Goal: Complete application form

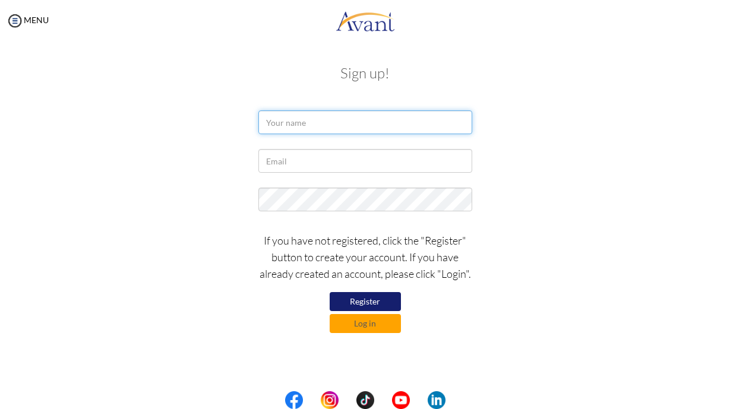
click at [294, 119] on input "text" at bounding box center [365, 122] width 214 height 24
click at [304, 122] on input "text" at bounding box center [365, 122] width 214 height 24
type input "[PERSON_NAME] [PERSON_NAME]"
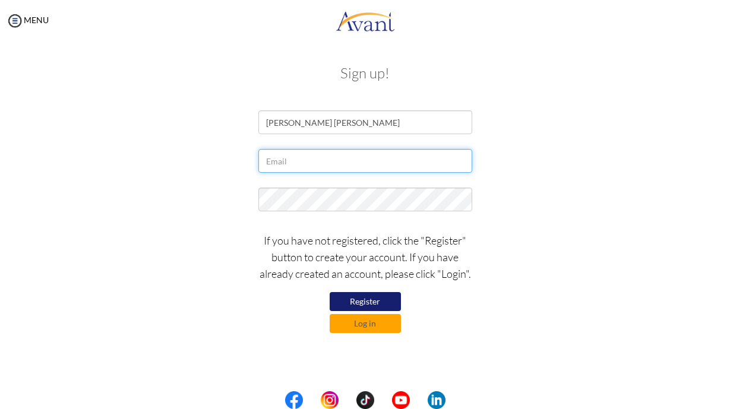
click at [271, 158] on input "text" at bounding box center [365, 161] width 214 height 24
click at [275, 150] on input "text" at bounding box center [365, 161] width 214 height 24
type input "[EMAIL_ADDRESS][DOMAIN_NAME]"
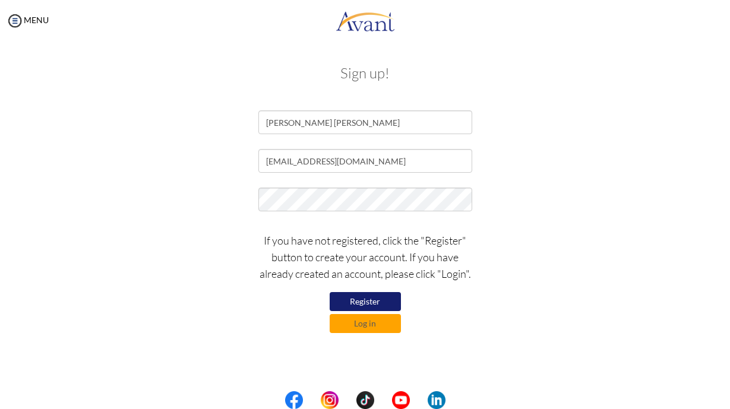
click at [373, 301] on button "Register" at bounding box center [365, 301] width 71 height 19
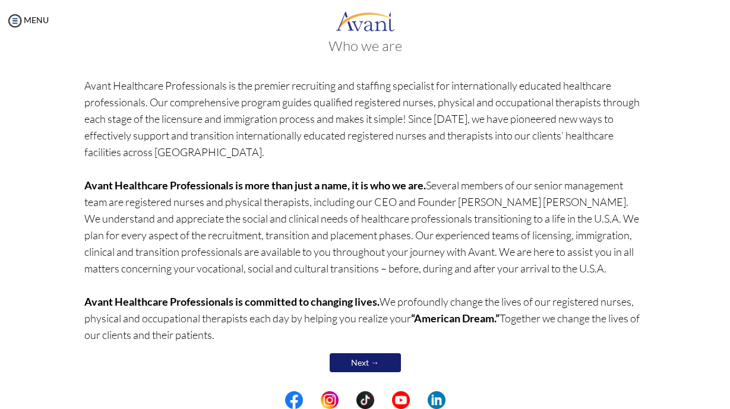
scroll to position [71, 0]
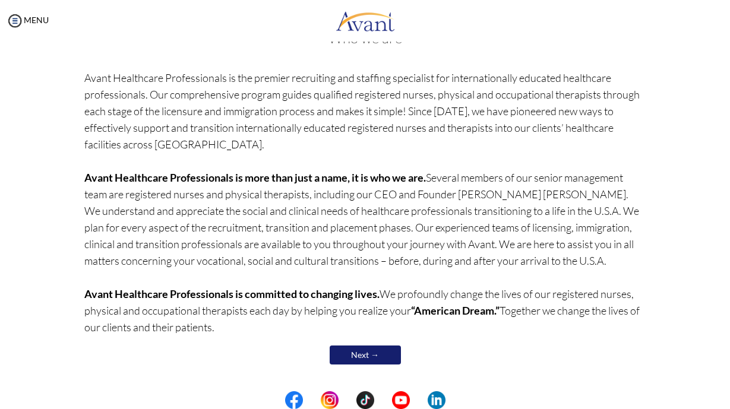
click at [369, 356] on link "Next →" at bounding box center [365, 355] width 71 height 19
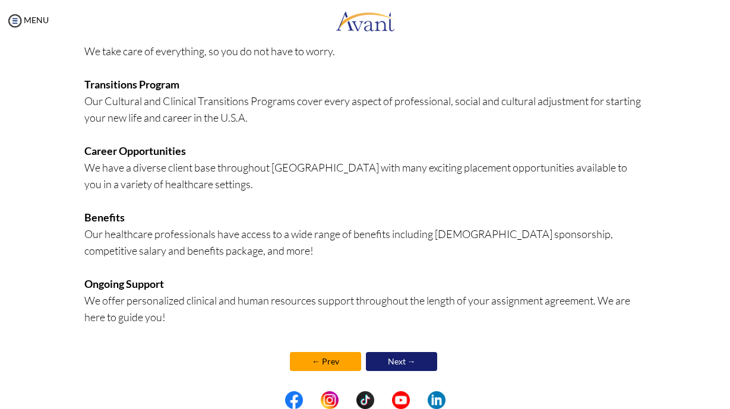
scroll to position [258, 0]
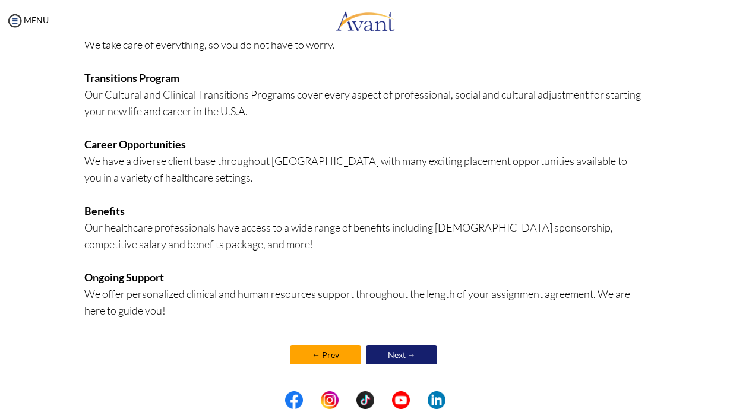
click at [395, 357] on link "Next →" at bounding box center [401, 355] width 71 height 19
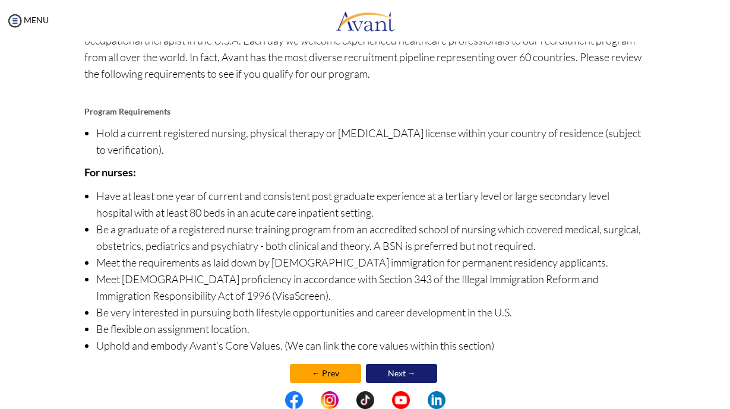
scroll to position [110, 0]
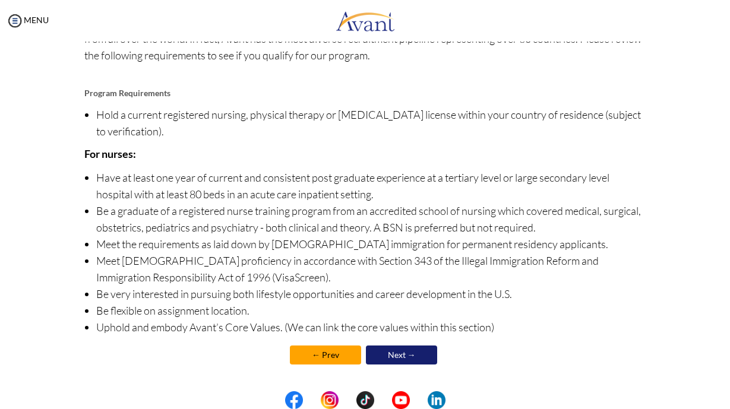
click at [400, 354] on link "Next →" at bounding box center [401, 355] width 71 height 19
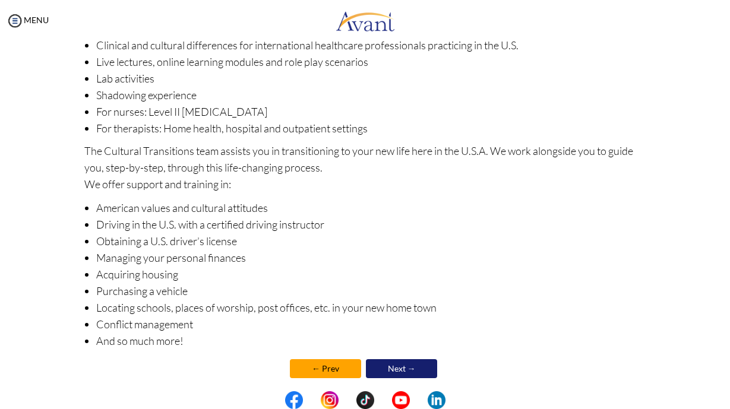
scroll to position [160, 0]
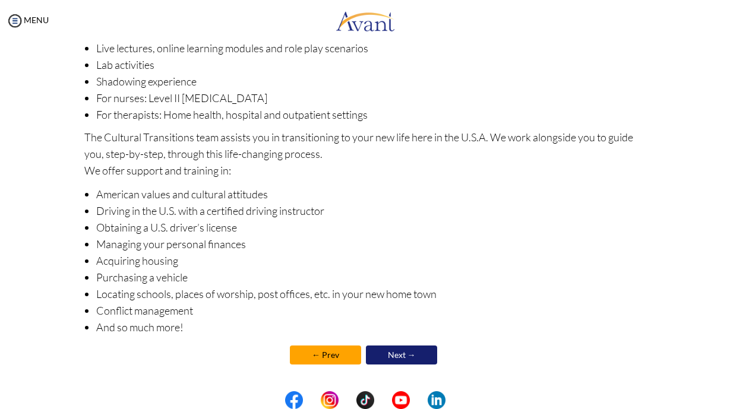
click at [401, 356] on link "Next →" at bounding box center [401, 355] width 71 height 19
click at [401, 319] on li "Conflict management" at bounding box center [370, 310] width 549 height 17
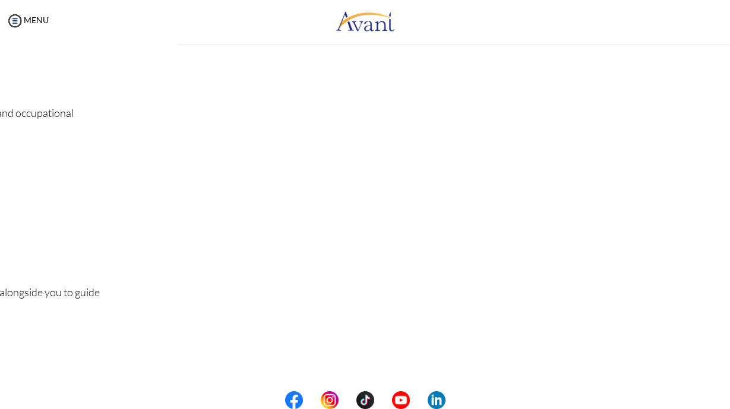
scroll to position [0, 0]
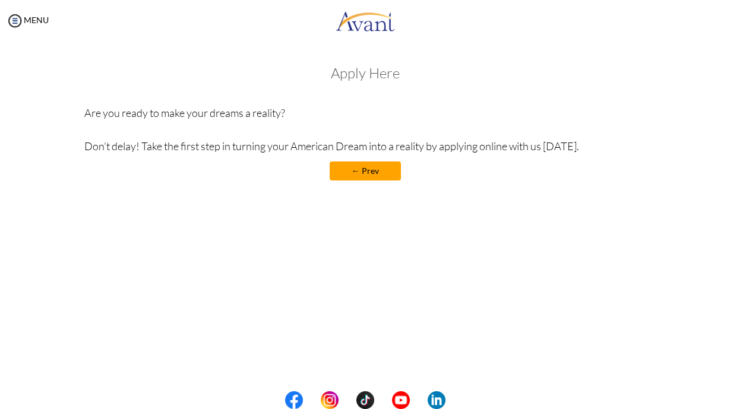
click at [359, 176] on link "← Prev" at bounding box center [365, 170] width 71 height 19
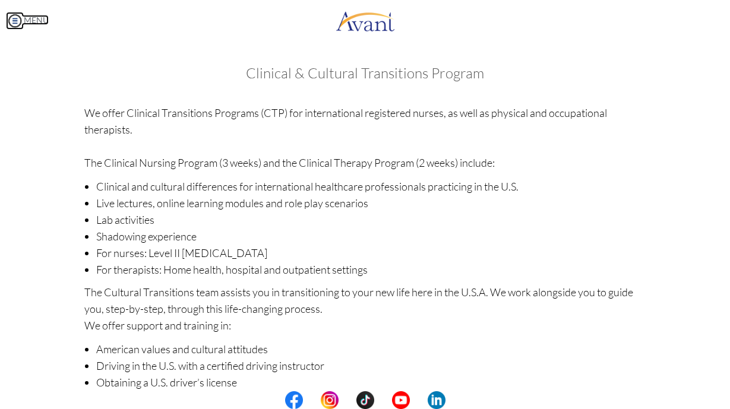
click at [11, 24] on img at bounding box center [15, 21] width 18 height 18
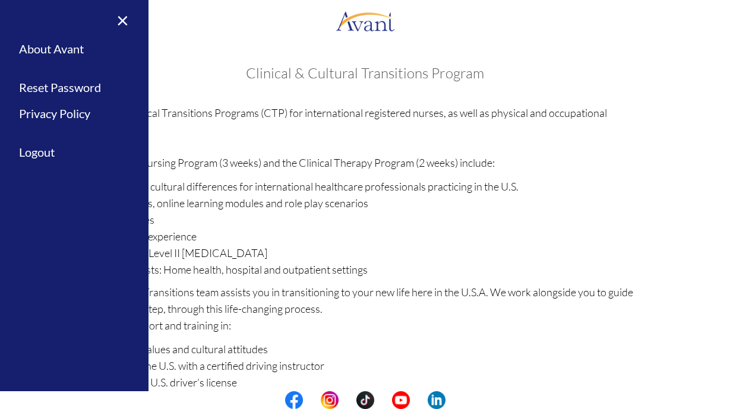
click at [209, 74] on h3 "Clinical & Cultural Transitions Program" at bounding box center [364, 72] width 561 height 15
click at [121, 23] on link "×" at bounding box center [115, 20] width 36 height 40
